Goal: Task Accomplishment & Management: Use online tool/utility

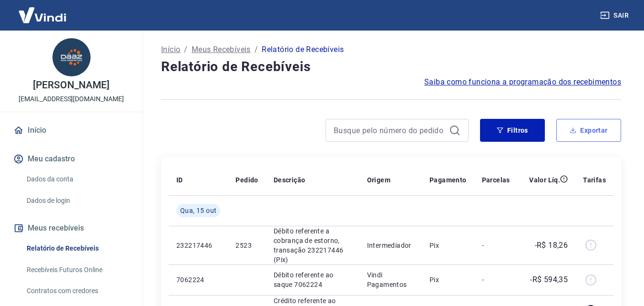
click at [600, 132] on button "Exportar" at bounding box center [588, 130] width 65 height 23
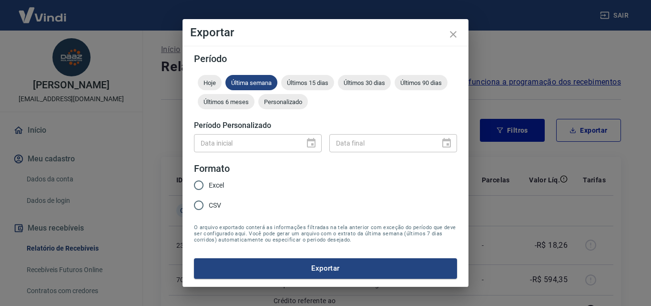
click at [289, 104] on span "Personalizado" at bounding box center [283, 101] width 50 height 7
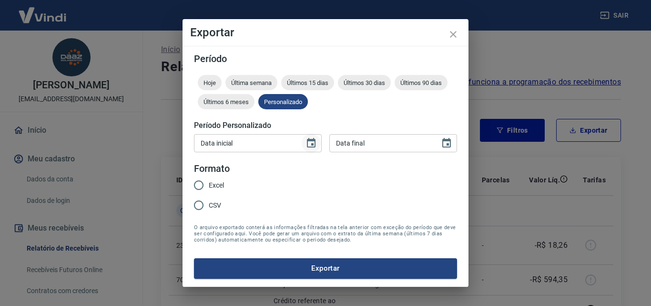
click at [308, 144] on icon "Choose date" at bounding box center [311, 142] width 11 height 11
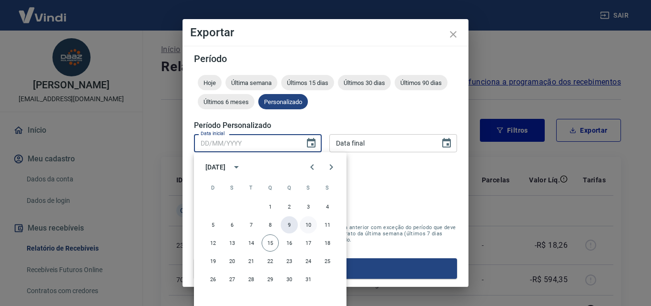
drag, startPoint x: 293, startPoint y: 223, endPoint x: 301, endPoint y: 223, distance: 8.6
click at [301, 223] on div "5 6 7 8 9 10 11" at bounding box center [270, 224] width 153 height 17
click at [304, 224] on button "10" at bounding box center [308, 224] width 17 height 17
type input "[DATE]"
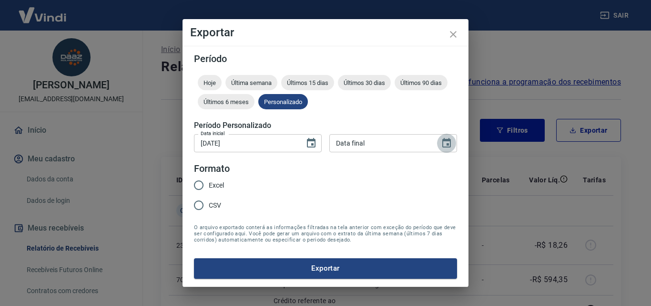
click at [452, 145] on icon "Choose date" at bounding box center [446, 142] width 11 height 11
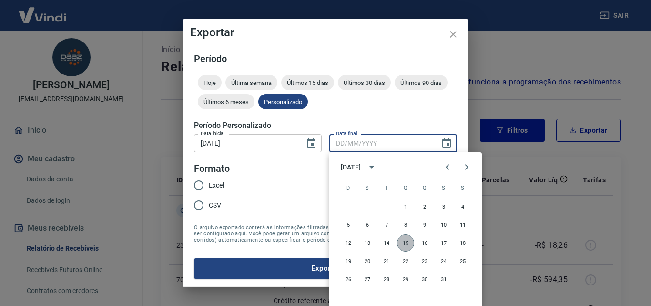
click at [404, 242] on button "15" at bounding box center [405, 242] width 17 height 17
type input "[DATE]"
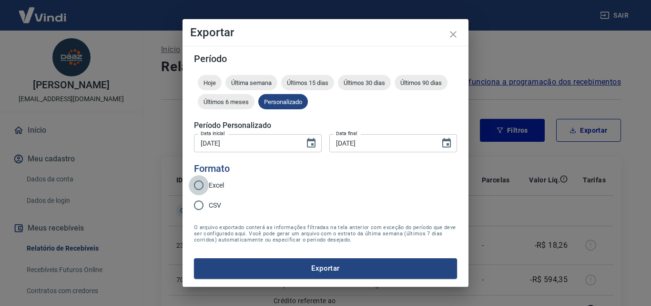
click at [205, 182] on input "Excel" at bounding box center [199, 185] width 20 height 20
radio input "true"
click at [342, 269] on button "Exportar" at bounding box center [325, 268] width 263 height 20
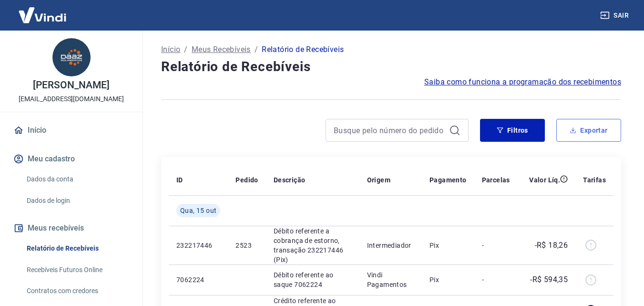
click at [584, 134] on button "Exportar" at bounding box center [588, 130] width 65 height 23
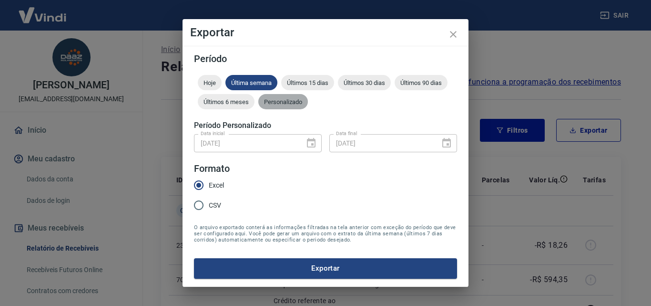
click at [292, 100] on span "Personalizado" at bounding box center [283, 101] width 50 height 7
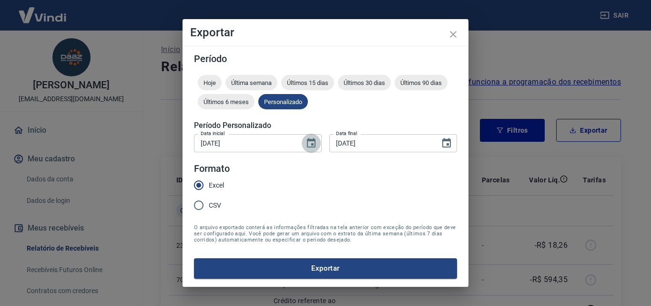
click at [307, 145] on icon "Choose date, selected date is 10 de out de 2025" at bounding box center [311, 142] width 11 height 11
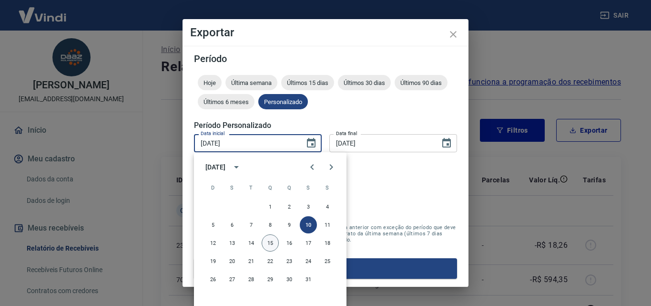
click at [267, 237] on button "15" at bounding box center [270, 242] width 17 height 17
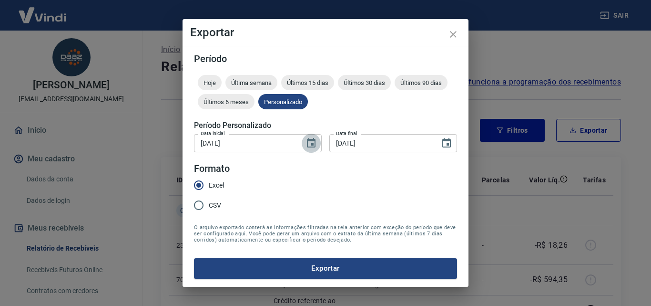
click at [312, 140] on icon "Choose date, selected date is 15 de out de 2025" at bounding box center [311, 143] width 9 height 10
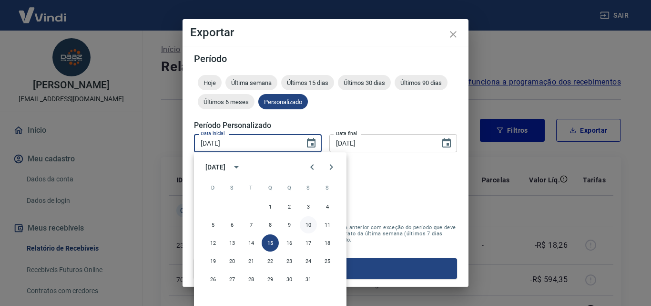
click at [311, 226] on button "10" at bounding box center [308, 224] width 17 height 17
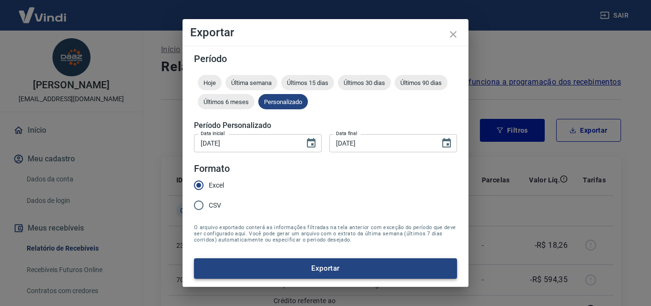
click at [336, 274] on button "Exportar" at bounding box center [325, 268] width 263 height 20
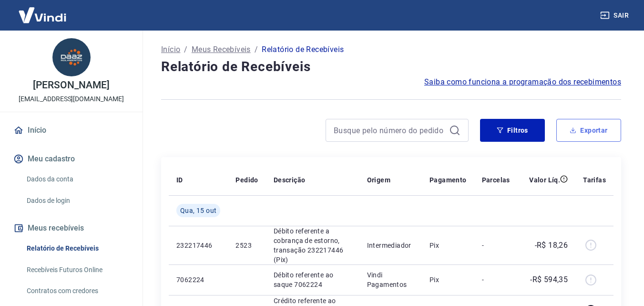
click at [585, 140] on button "Exportar" at bounding box center [588, 130] width 65 height 23
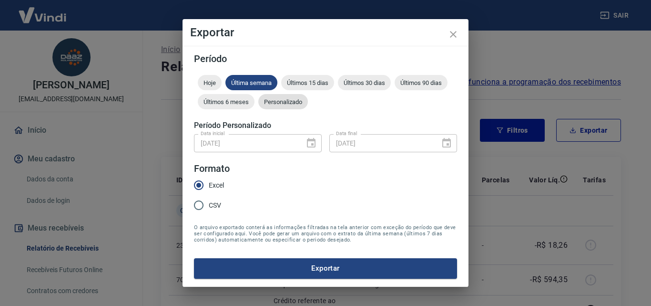
click at [280, 99] on span "Personalizado" at bounding box center [283, 101] width 50 height 7
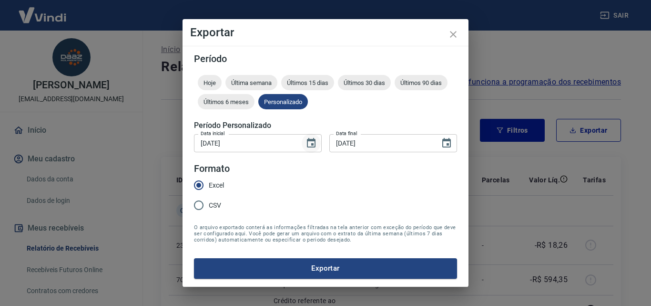
click at [306, 148] on icon "Choose date, selected date is 10 de out de 2025" at bounding box center [311, 142] width 11 height 11
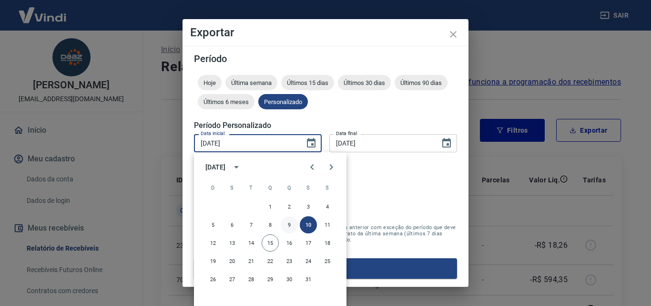
click at [290, 228] on button "9" at bounding box center [289, 224] width 17 height 17
type input "[DATE]"
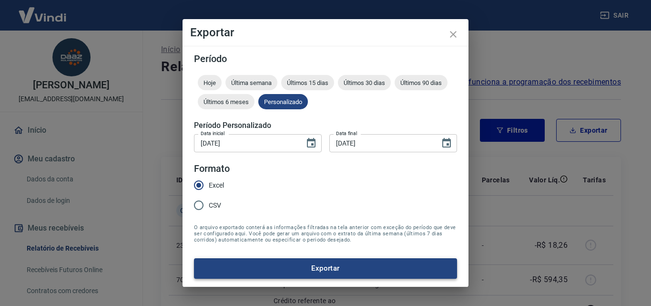
click at [306, 269] on button "Exportar" at bounding box center [325, 268] width 263 height 20
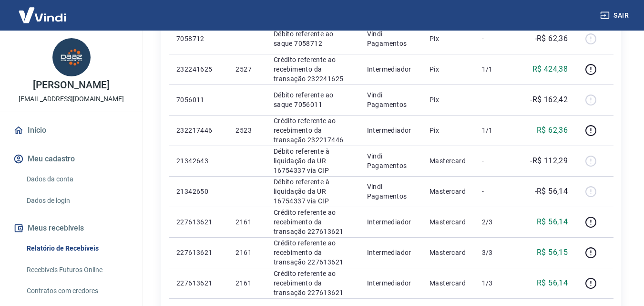
scroll to position [429, 0]
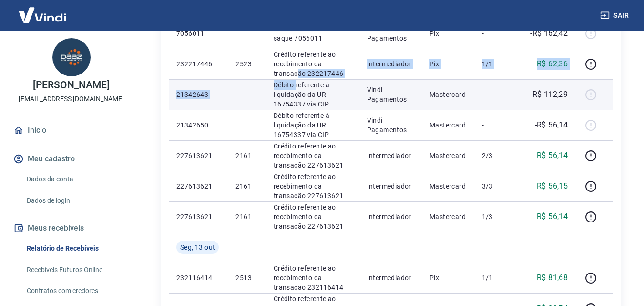
click at [294, 84] on tbody "[DATE] 232217446 2523 Débito referente a cobrança de estorno, transação 2322174…" at bounding box center [391, 121] width 445 height 710
click at [215, 92] on p "21342643" at bounding box center [198, 95] width 44 height 10
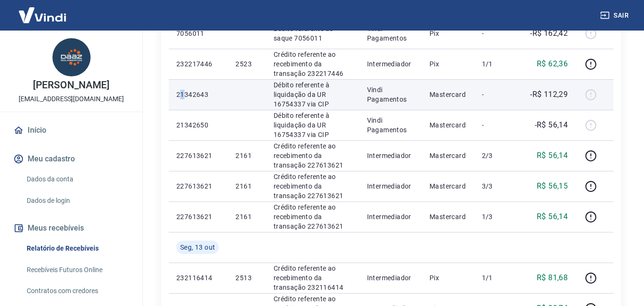
click at [186, 94] on p "21342643" at bounding box center [198, 95] width 44 height 10
click at [590, 92] on div at bounding box center [594, 94] width 23 height 15
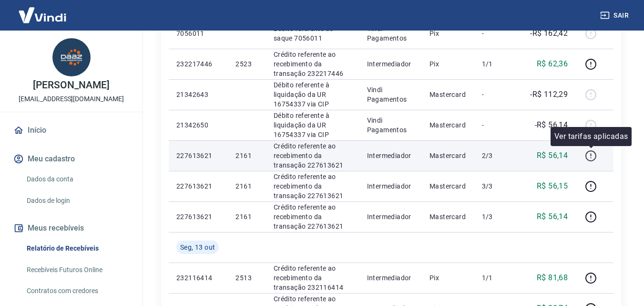
click at [592, 157] on icon "button" at bounding box center [591, 156] width 12 height 12
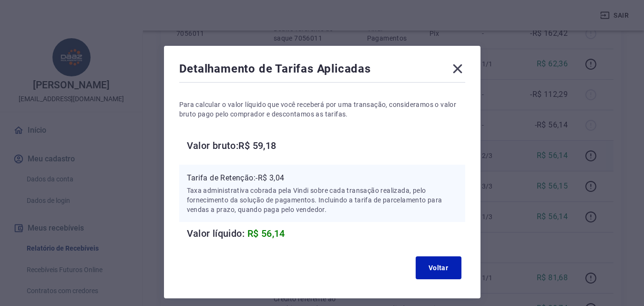
click at [456, 63] on icon at bounding box center [457, 68] width 15 height 15
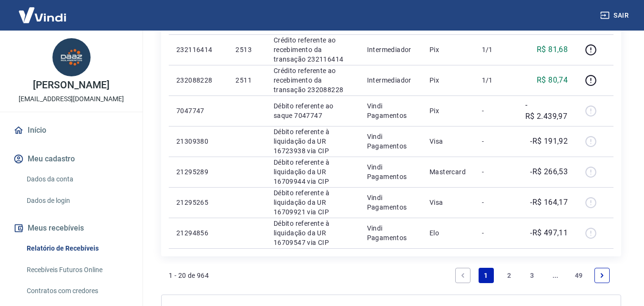
scroll to position [715, 0]
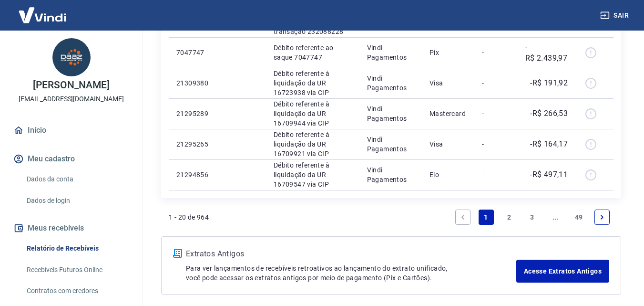
click at [507, 218] on link "2" at bounding box center [509, 216] width 15 height 15
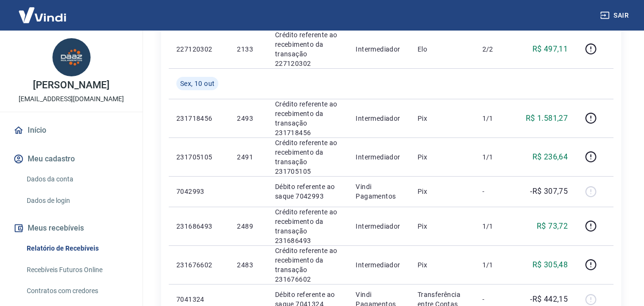
scroll to position [811, 0]
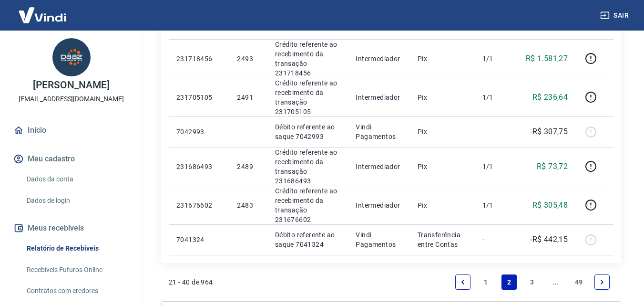
click at [486, 282] on link "1" at bounding box center [486, 281] width 15 height 15
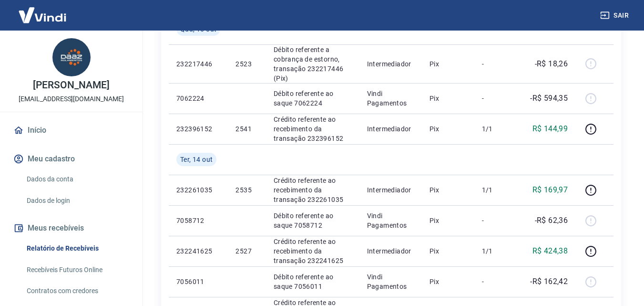
scroll to position [95, 0]
